Goal: Task Accomplishment & Management: Manage account settings

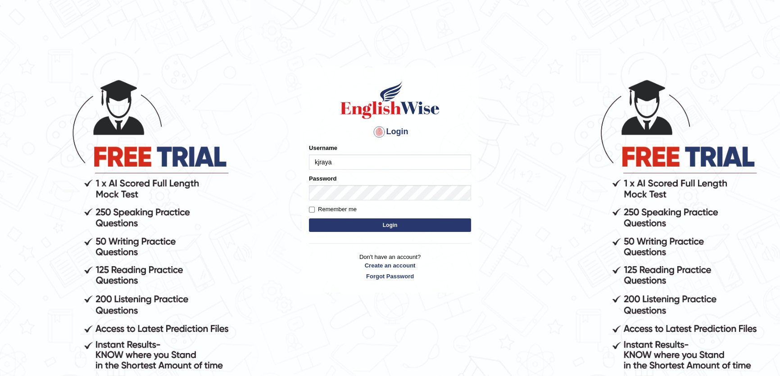
type input "kjraya"
click at [309, 218] on button "Login" at bounding box center [390, 225] width 162 height 14
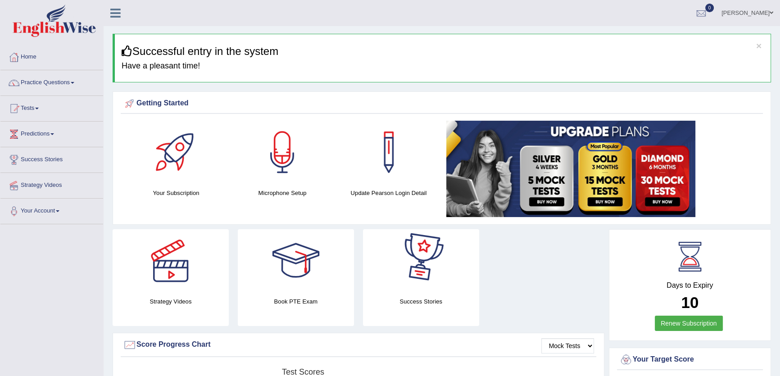
click at [644, 357] on div "Your Target Score" at bounding box center [690, 360] width 142 height 14
click at [657, 359] on div "Your Target Score" at bounding box center [690, 360] width 142 height 14
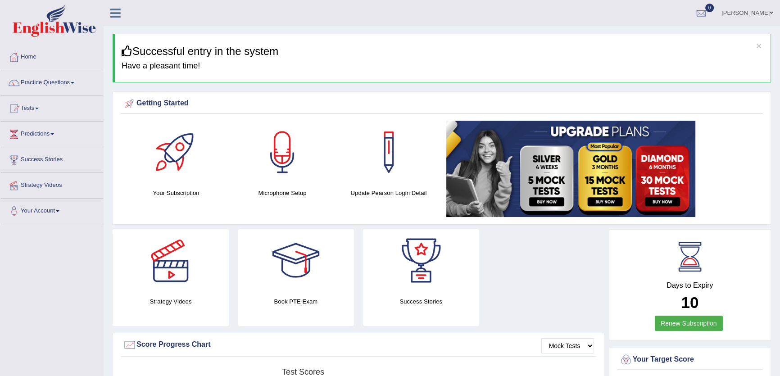
click at [637, 358] on div "Your Target Score" at bounding box center [690, 360] width 142 height 14
click at [628, 359] on div at bounding box center [626, 360] width 14 height 14
click at [647, 359] on div "Your Target Score" at bounding box center [690, 360] width 142 height 14
click at [629, 360] on div at bounding box center [626, 360] width 14 height 14
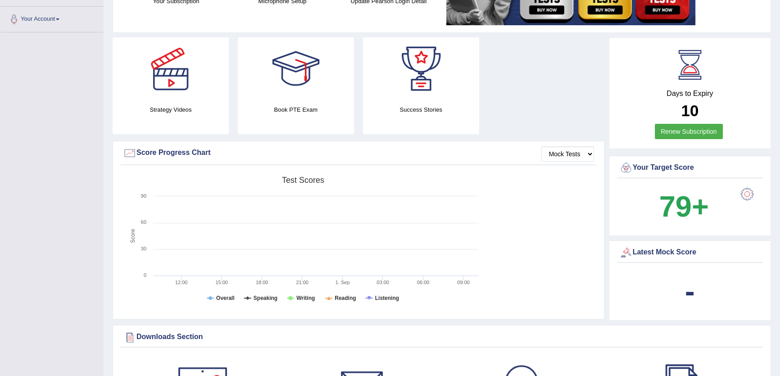
scroll to position [204, 0]
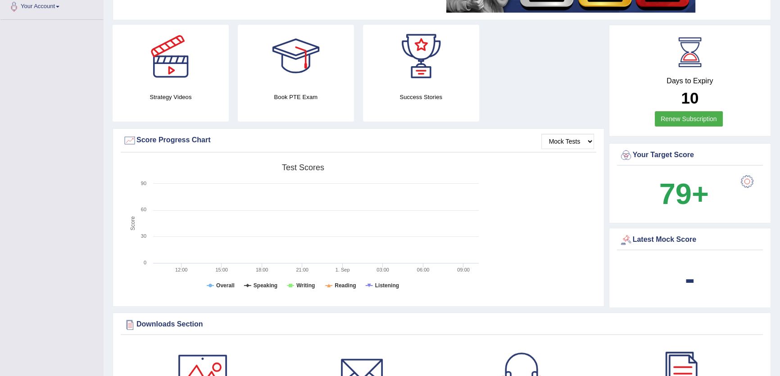
click at [743, 182] on div at bounding box center [747, 181] width 18 height 18
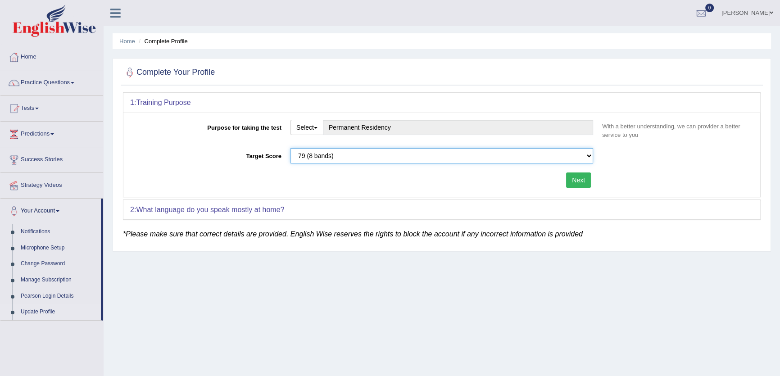
click at [590, 158] on select "Please select the correct value 50 (6 bands) 58 (6.5 bands) 65 (7 bands) 79 (8 …" at bounding box center [441, 155] width 302 height 15
click at [601, 311] on div "Home Complete Profile Complete Your Profile 1: Training Purpose Purpose for tak…" at bounding box center [442, 225] width 676 height 450
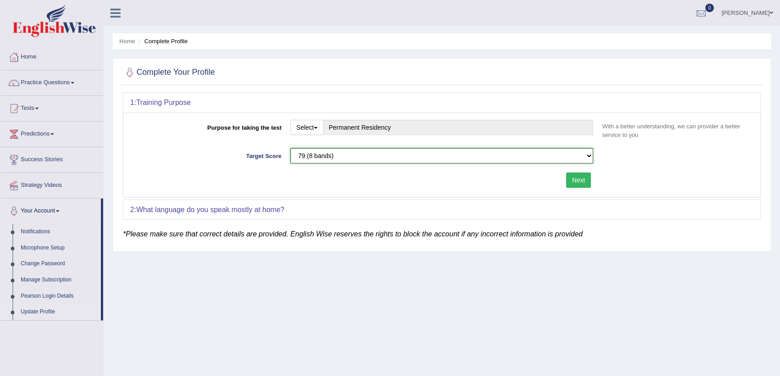
click at [590, 156] on select "Please select the correct value 50 (6 bands) 58 (6.5 bands) 65 (7 bands) 79 (8 …" at bounding box center [441, 155] width 302 height 15
click at [572, 279] on div "Home Complete Profile Complete Your Profile 1: Training Purpose Purpose for tak…" at bounding box center [442, 225] width 676 height 450
click at [32, 65] on link "Home" at bounding box center [51, 56] width 103 height 23
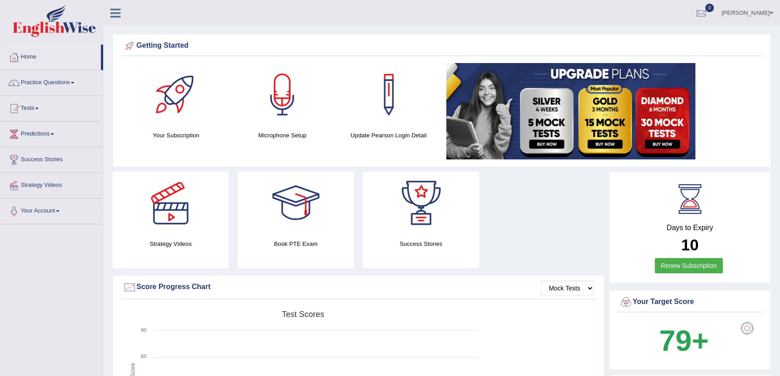
click at [769, 12] on span at bounding box center [771, 13] width 4 height 6
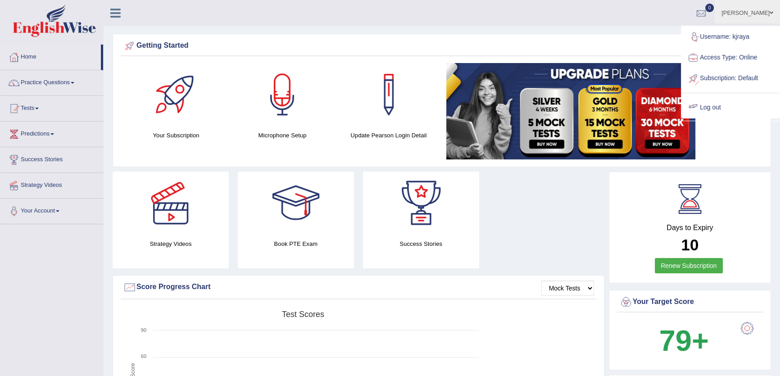
click at [713, 107] on link "Log out" at bounding box center [729, 107] width 97 height 21
